Goal: Find specific page/section: Find specific page/section

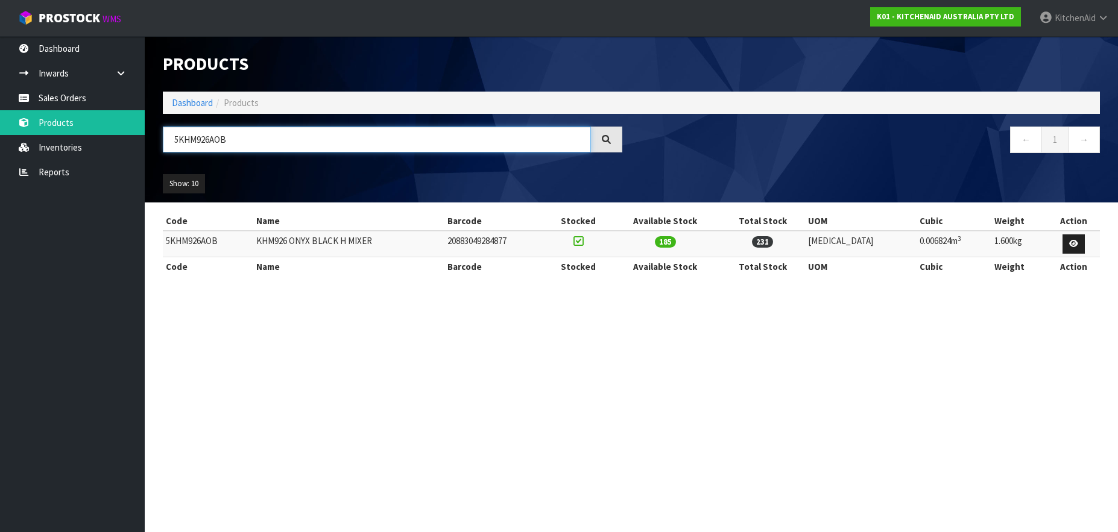
click at [193, 142] on input "5KHM926AOB" at bounding box center [377, 140] width 428 height 26
click at [190, 137] on input "5KHM926AOB" at bounding box center [377, 140] width 428 height 26
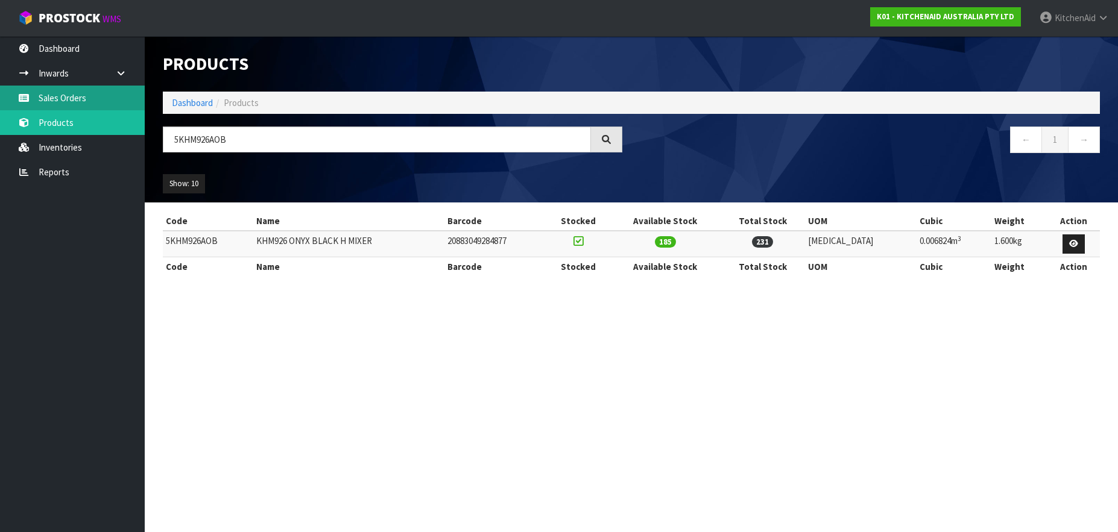
click at [55, 97] on link "Sales Orders" at bounding box center [72, 98] width 145 height 25
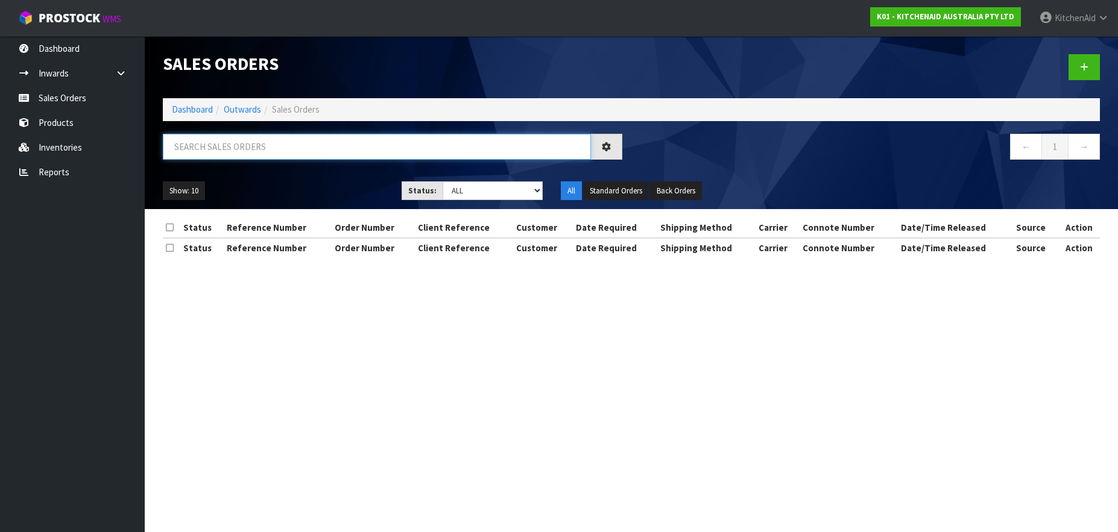
click at [181, 143] on input "text" at bounding box center [377, 147] width 428 height 26
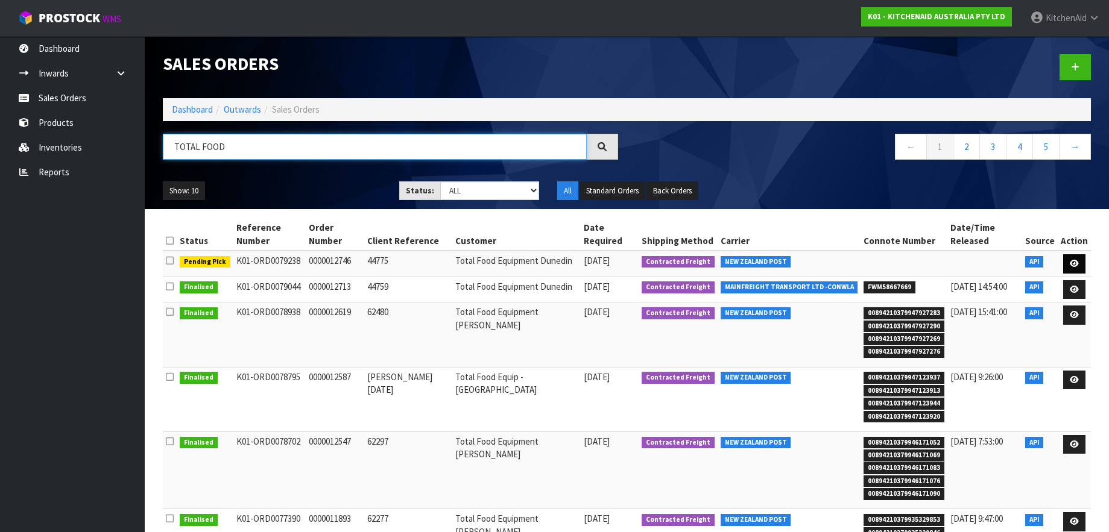
type input "TOTAL FOOD"
click at [1076, 260] on icon at bounding box center [1073, 264] width 9 height 8
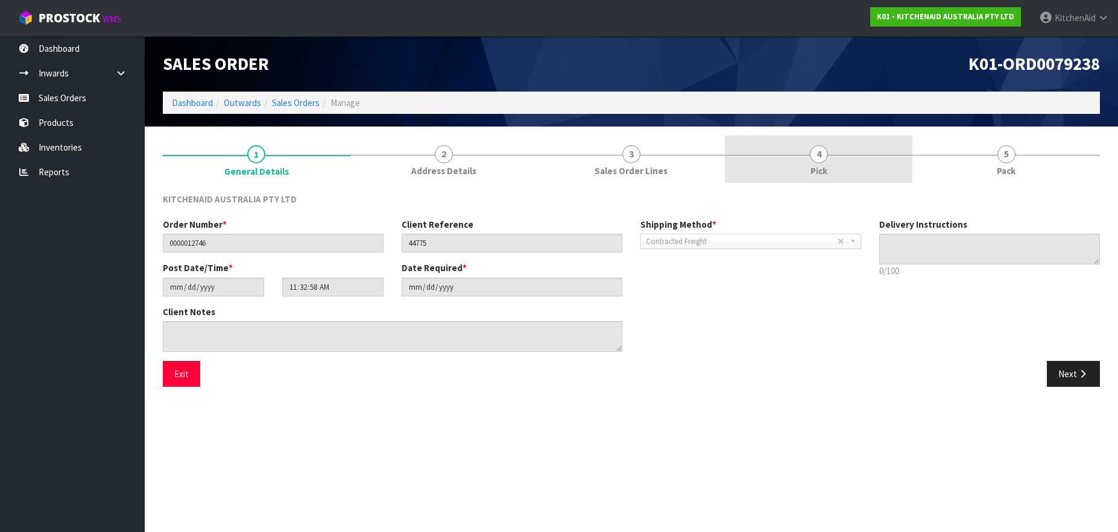
click at [813, 156] on span "4" at bounding box center [819, 154] width 18 height 18
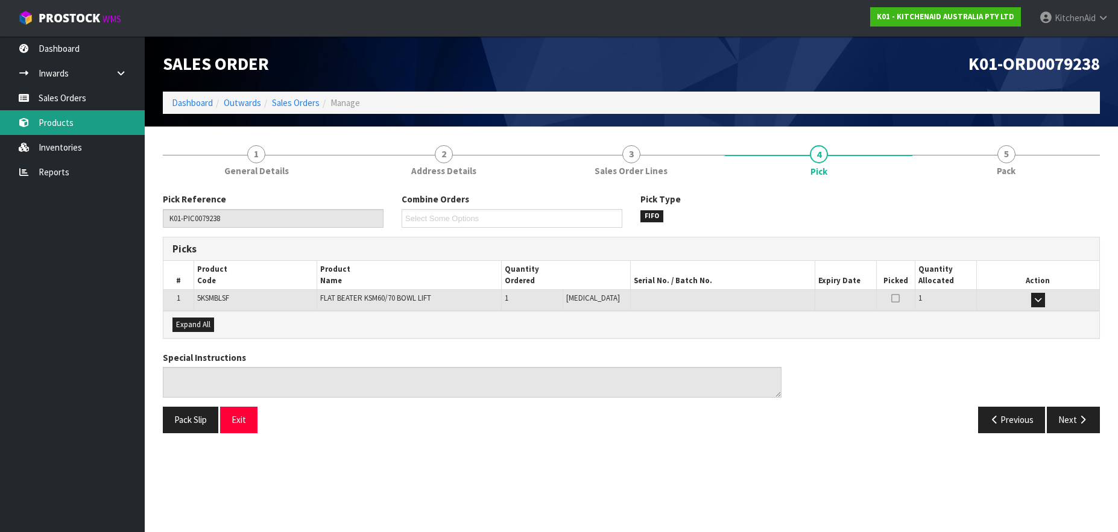
click at [55, 128] on link "Products" at bounding box center [72, 122] width 145 height 25
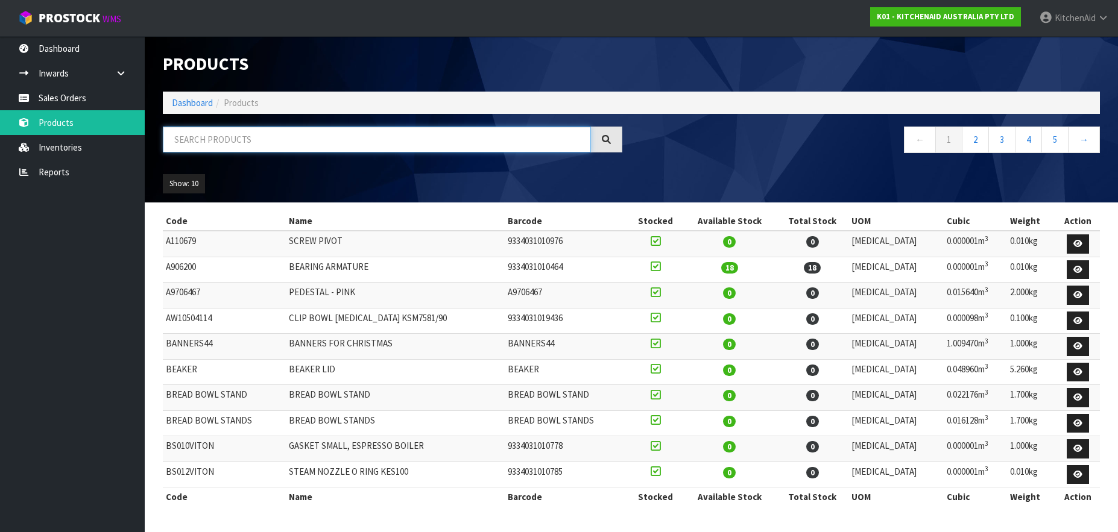
click at [203, 135] on input "text" at bounding box center [377, 140] width 428 height 26
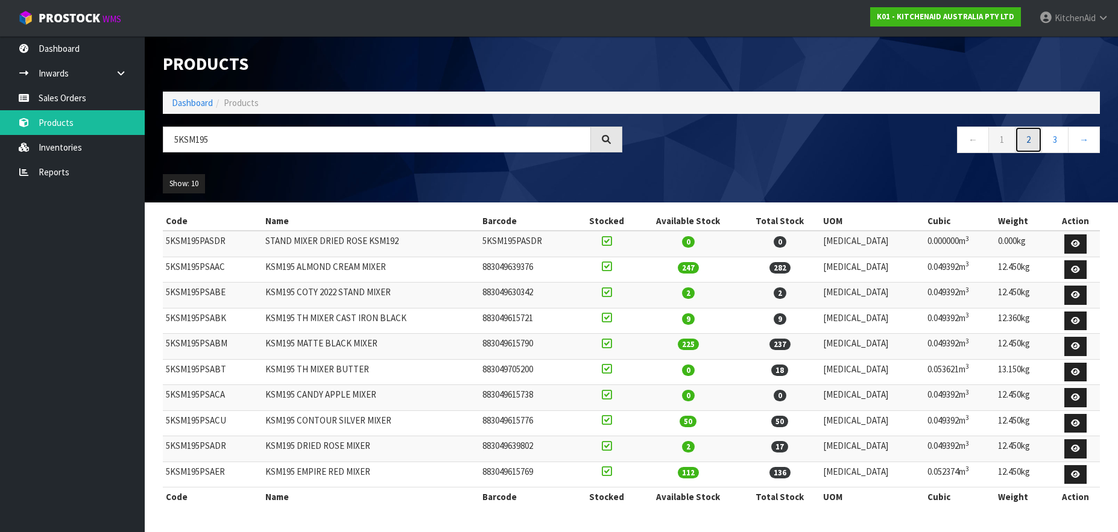
click at [1029, 137] on link "2" at bounding box center [1027, 140] width 27 height 26
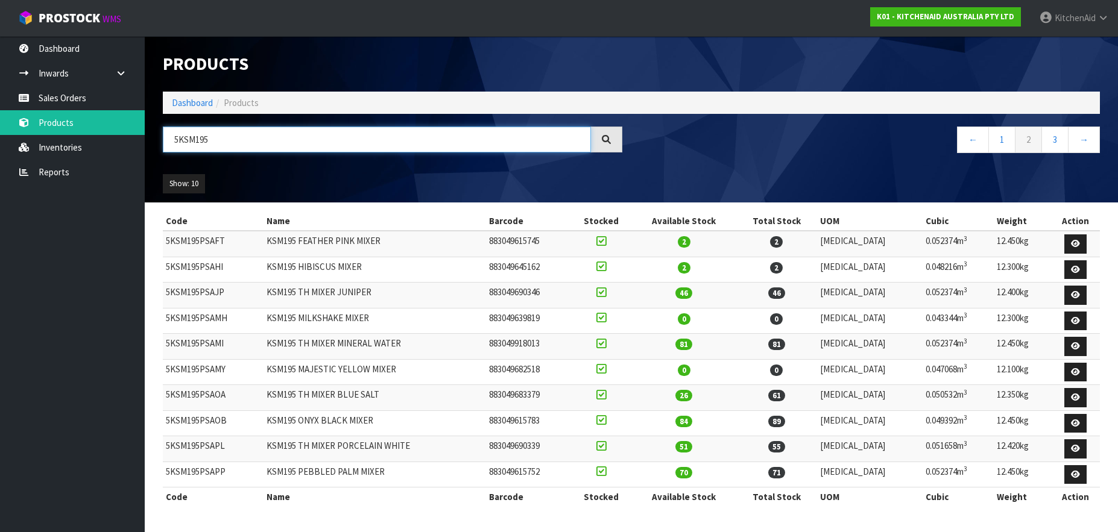
click at [214, 142] on input "5KSM195" at bounding box center [377, 140] width 428 height 26
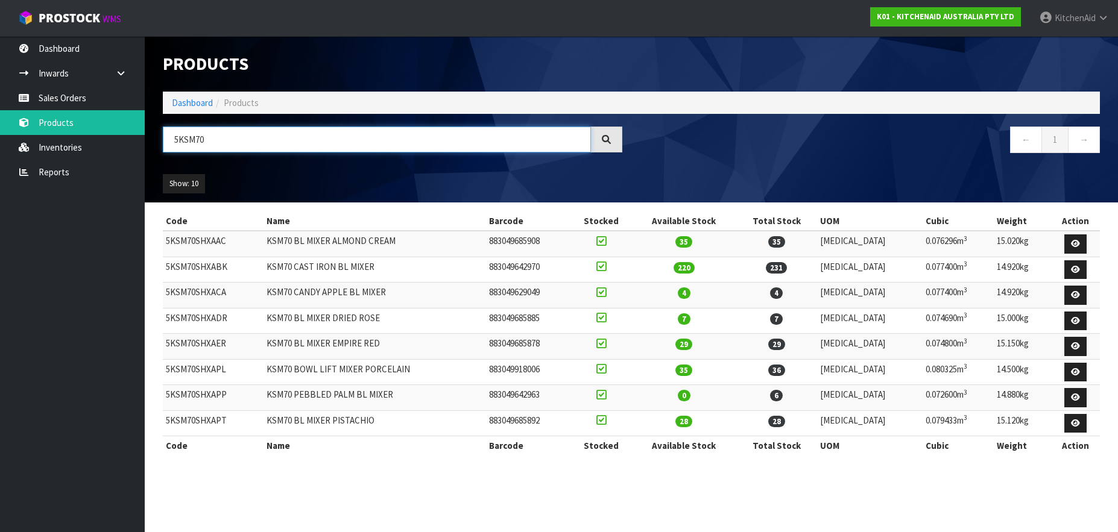
drag, startPoint x: 197, startPoint y: 143, endPoint x: 210, endPoint y: 142, distance: 12.7
click at [210, 142] on input "5KSM70" at bounding box center [377, 140] width 428 height 26
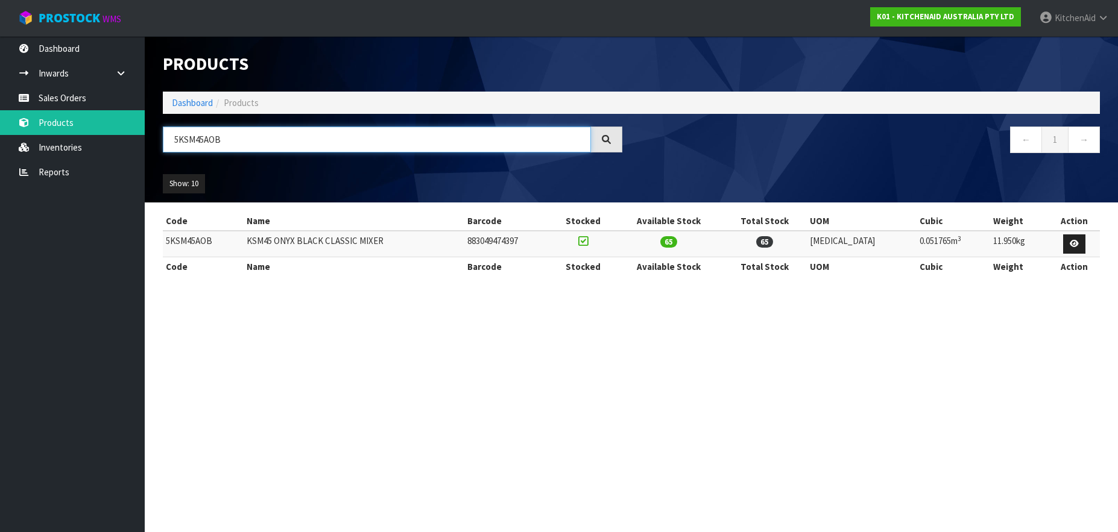
type input "5KSM45AOB"
